Goal: Transaction & Acquisition: Obtain resource

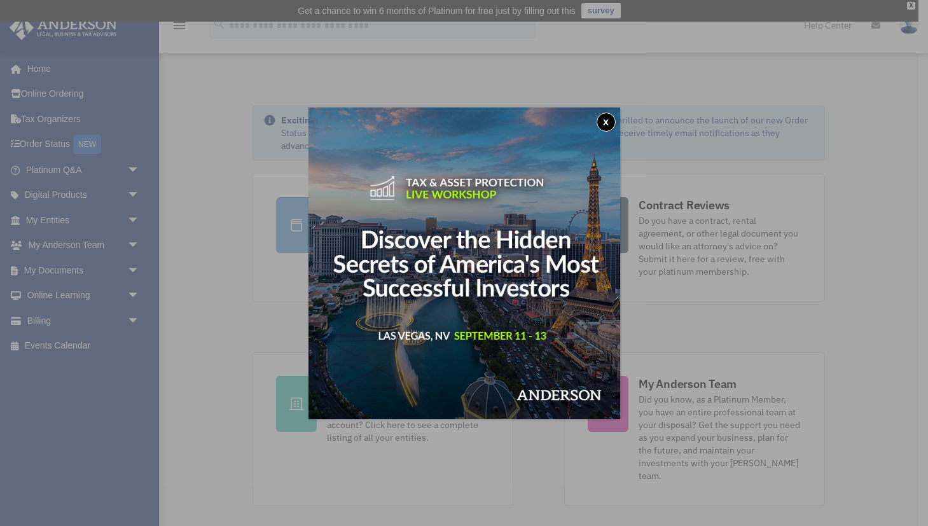
click at [607, 120] on button "x" at bounding box center [605, 122] width 19 height 19
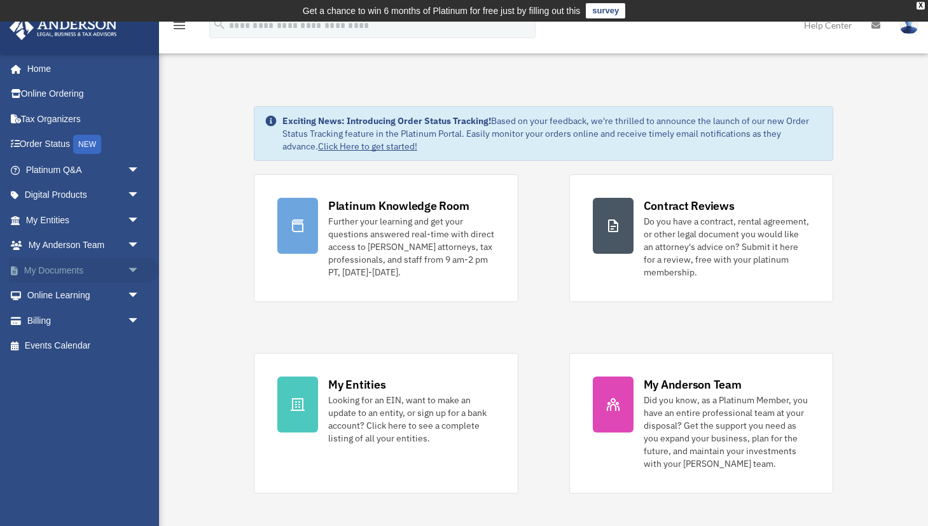
click at [65, 268] on link "My Documents arrow_drop_down" at bounding box center [84, 270] width 150 height 25
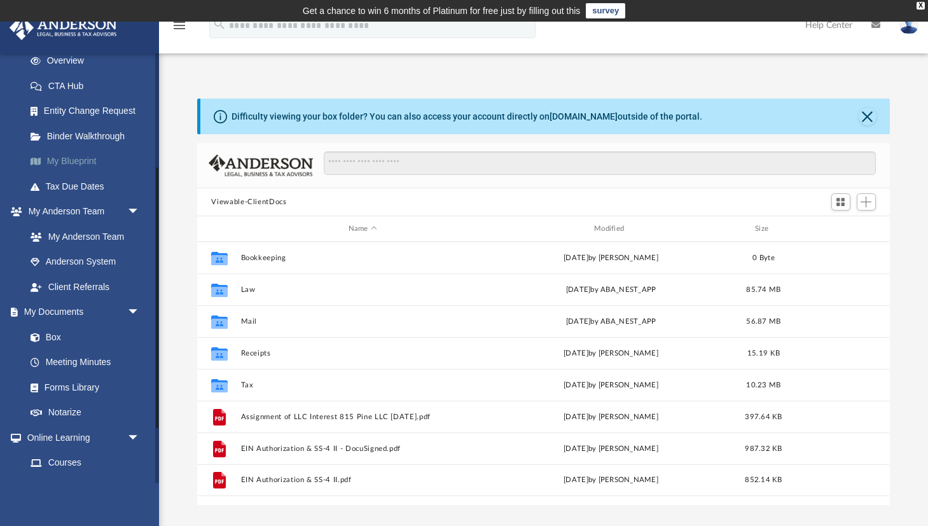
scroll to position [189, 0]
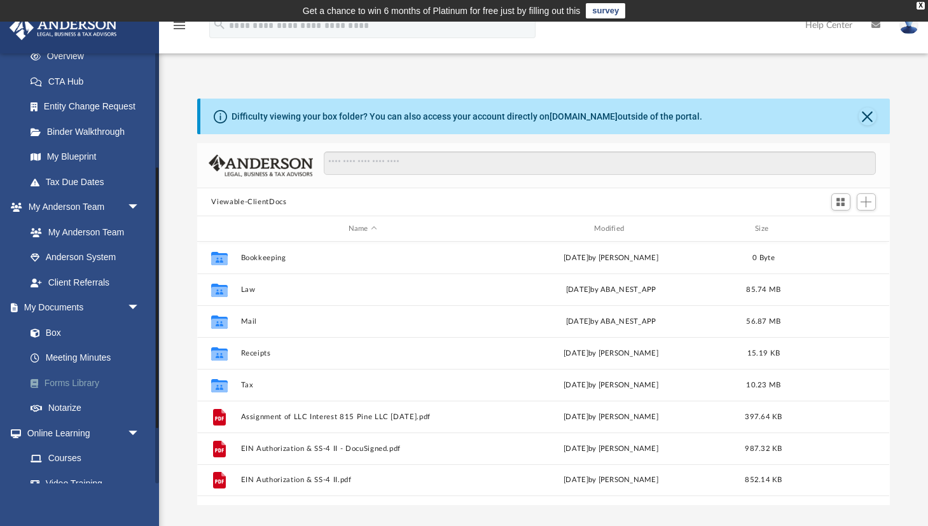
click at [110, 380] on link "Forms Library" at bounding box center [88, 382] width 141 height 25
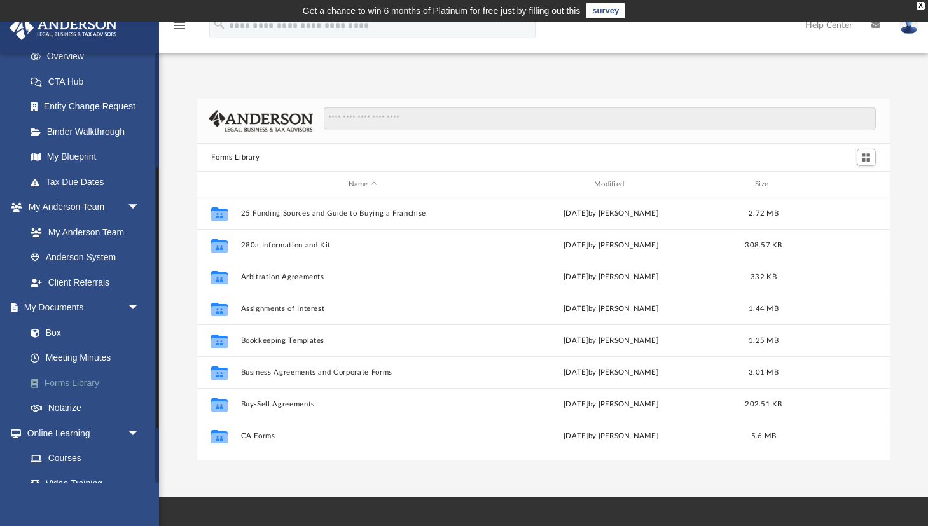
scroll to position [289, 692]
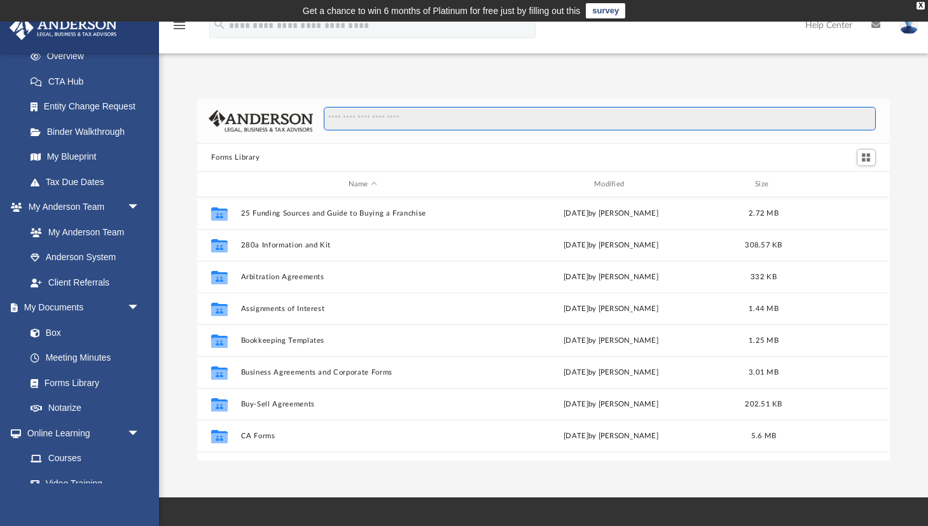
click at [406, 121] on input "Search files and folders" at bounding box center [599, 119] width 551 height 24
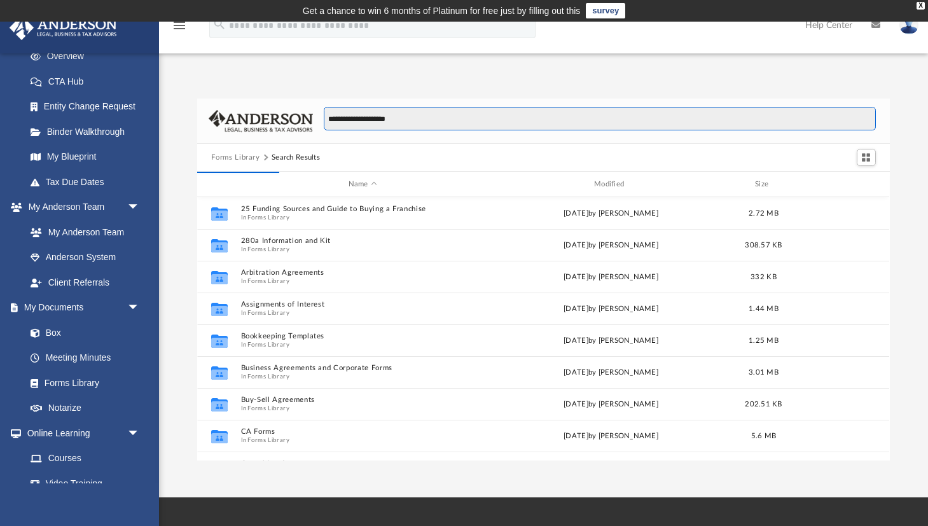
type input "**********"
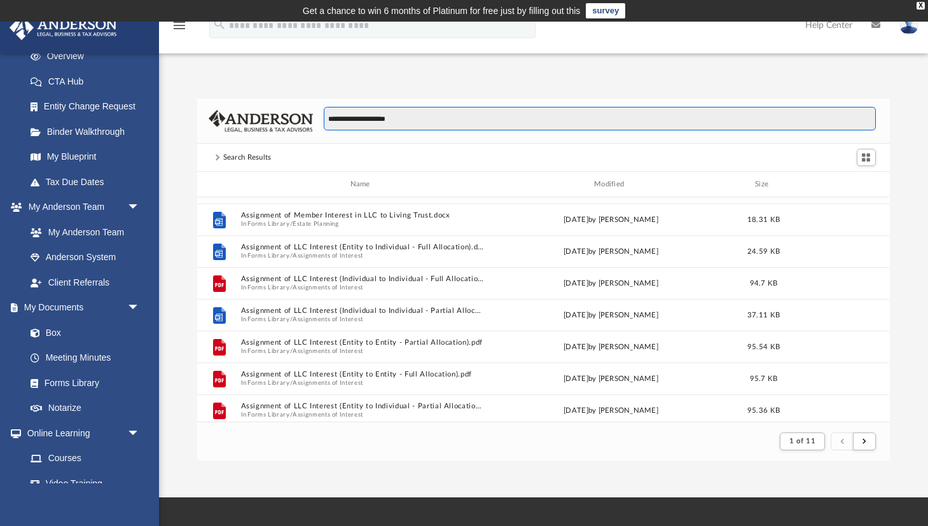
scroll to position [218, 0]
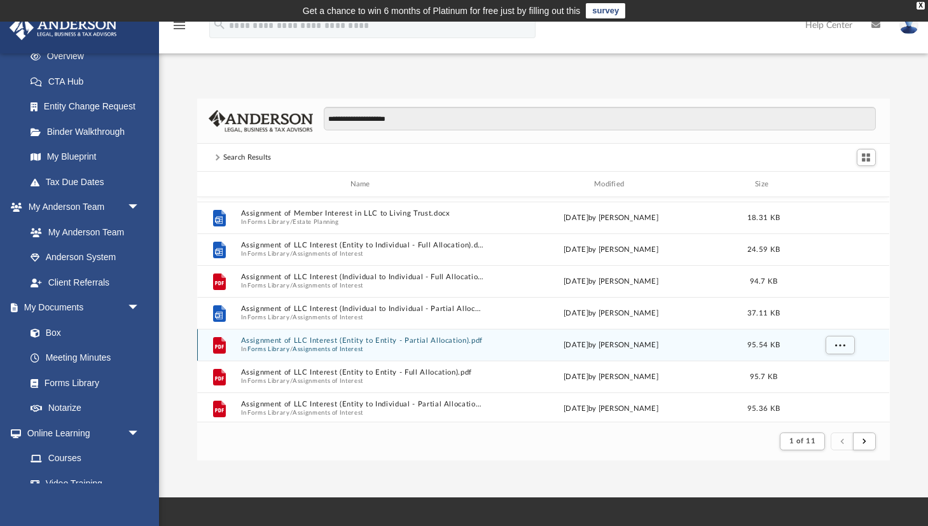
click at [363, 343] on button "Assignment of LLC Interest (Entity to Entity - Partial Allocation).pdf" at bounding box center [362, 340] width 243 height 8
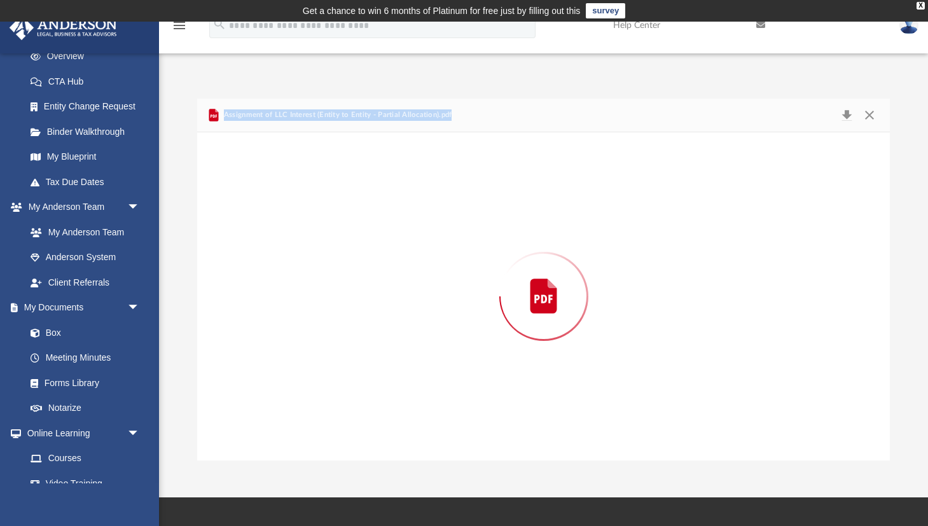
click at [363, 343] on div "Preview" at bounding box center [543, 296] width 692 height 328
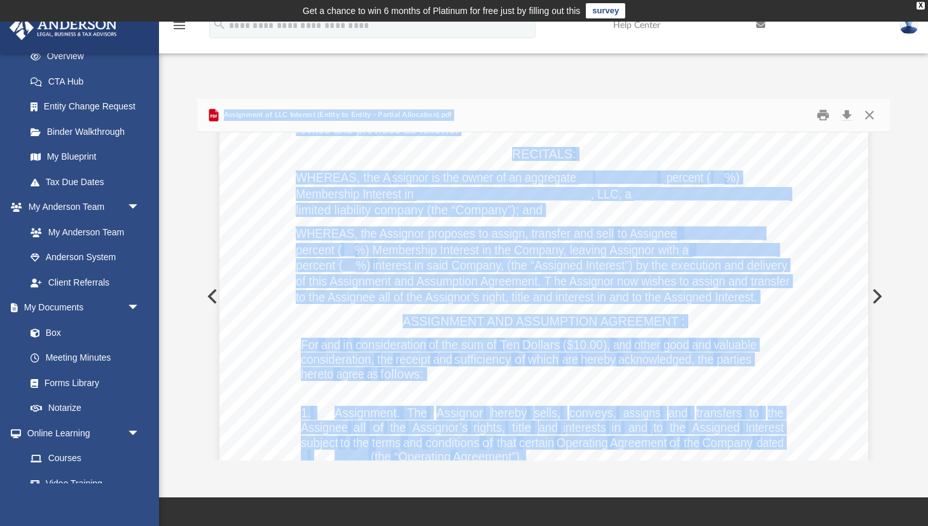
scroll to position [190, 0]
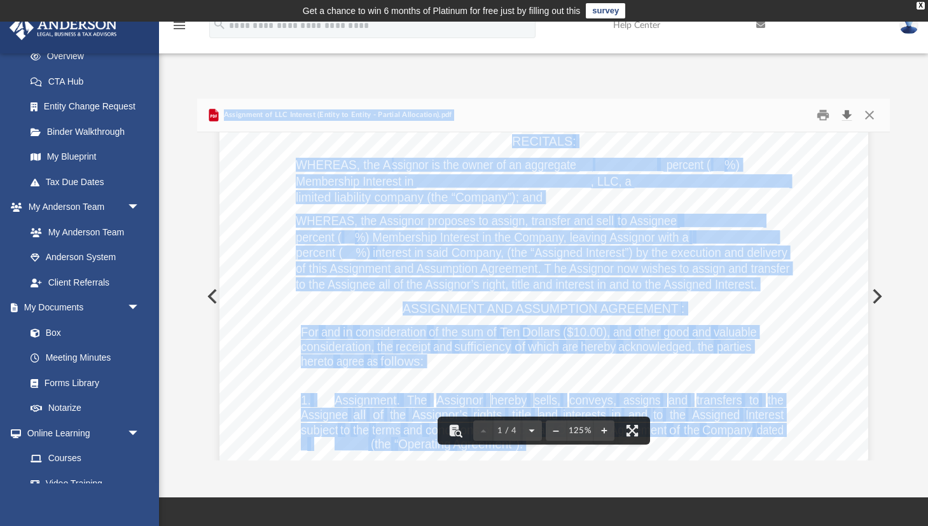
click at [845, 115] on button "Download" at bounding box center [847, 116] width 23 height 20
